Goal: Register for event/course: Register for event/course

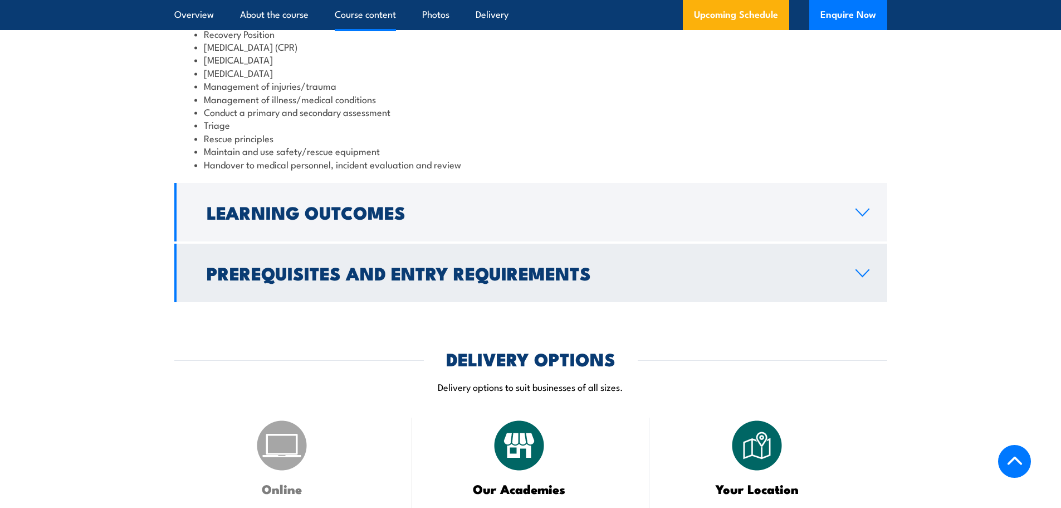
scroll to position [1003, 0]
click at [860, 269] on icon at bounding box center [862, 272] width 13 height 7
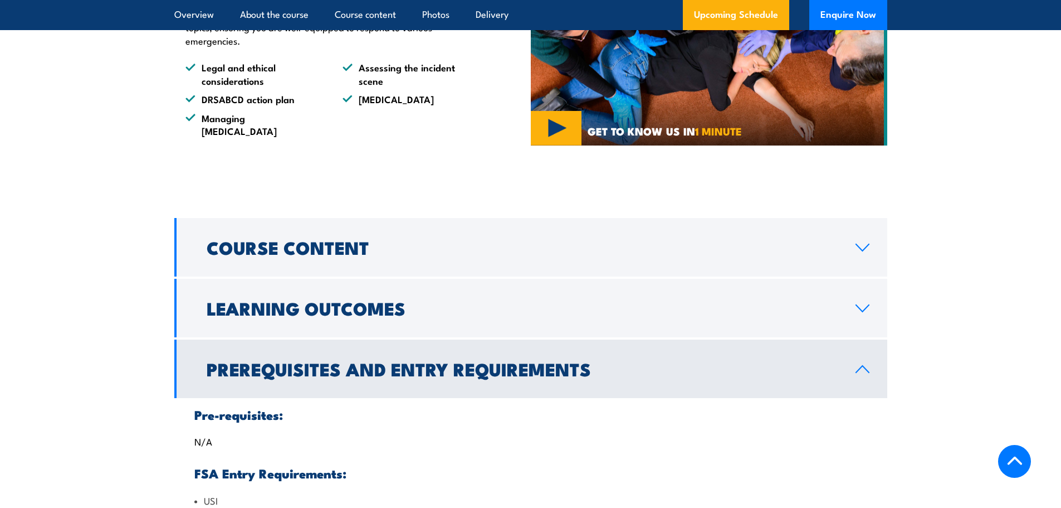
scroll to position [696, 0]
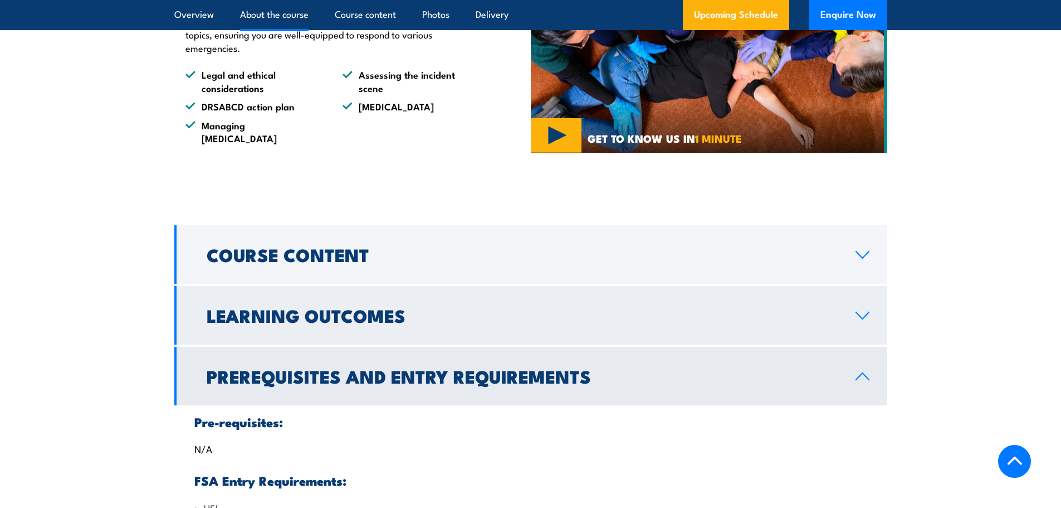
click at [865, 311] on icon at bounding box center [862, 315] width 15 height 9
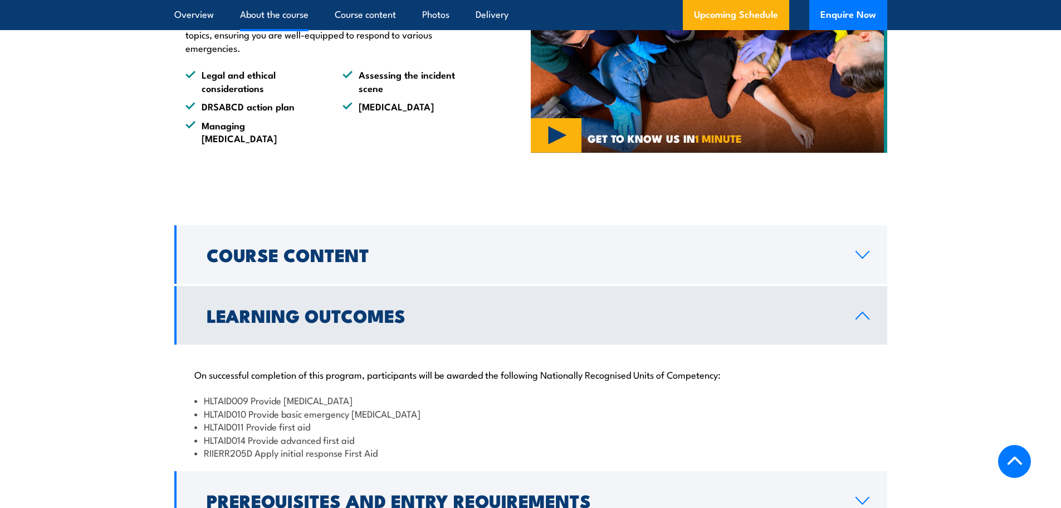
click at [865, 311] on icon at bounding box center [862, 315] width 15 height 9
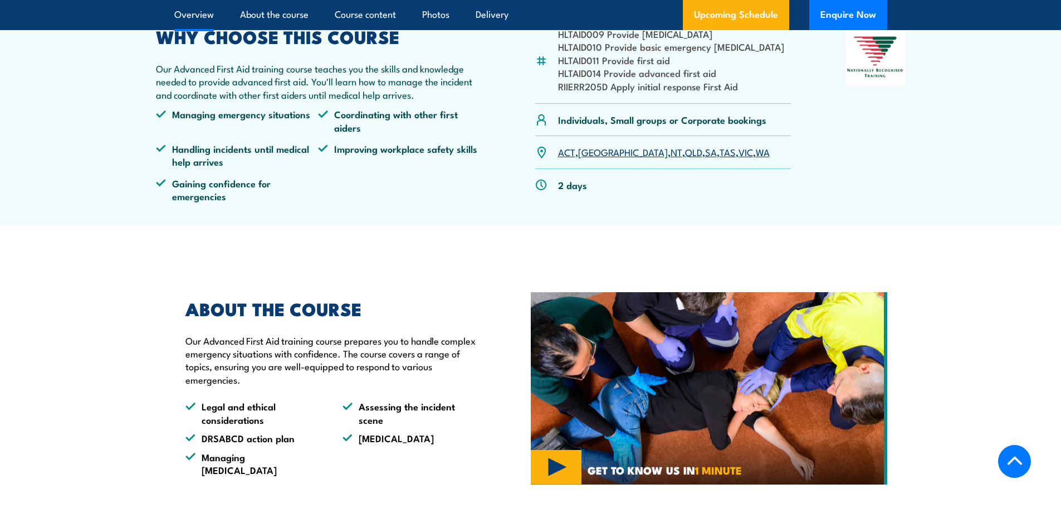
scroll to position [362, 0]
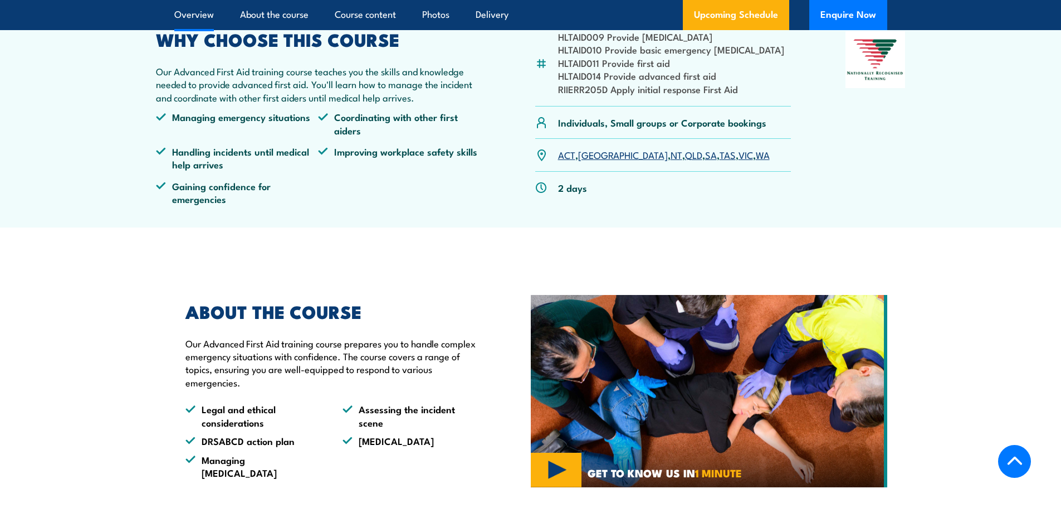
click at [739, 153] on link "VIC" at bounding box center [746, 154] width 14 height 13
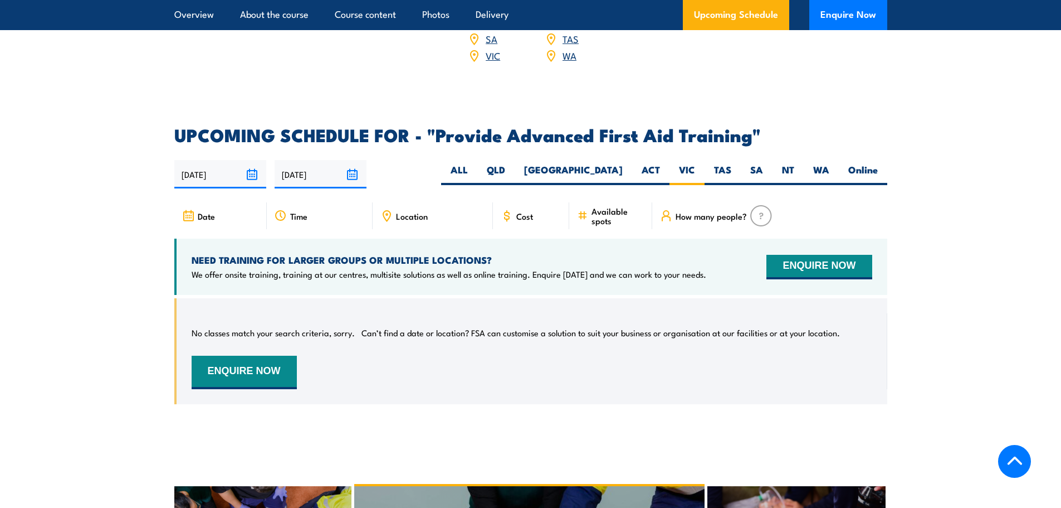
scroll to position [1657, 0]
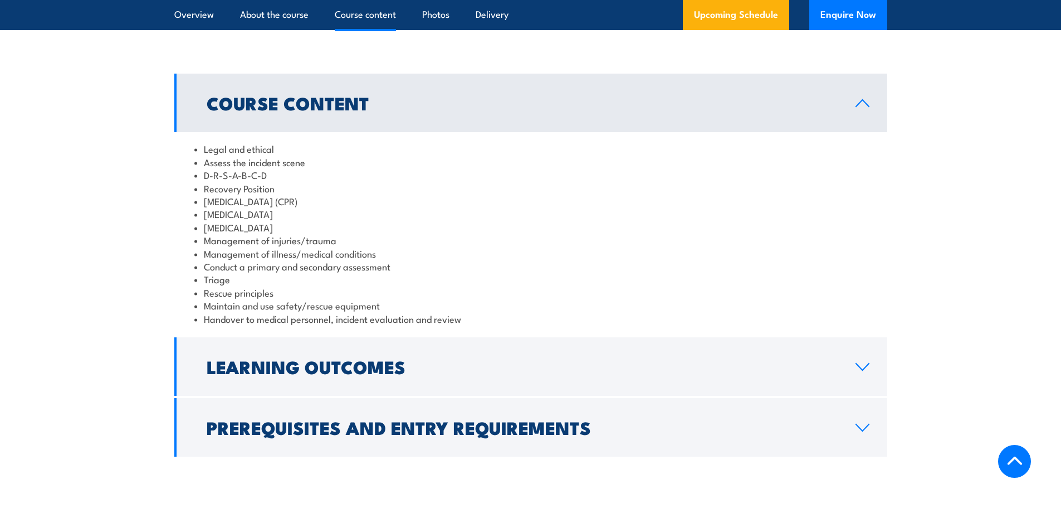
scroll to position [752, 0]
